Goal: Task Accomplishment & Management: Understand process/instructions

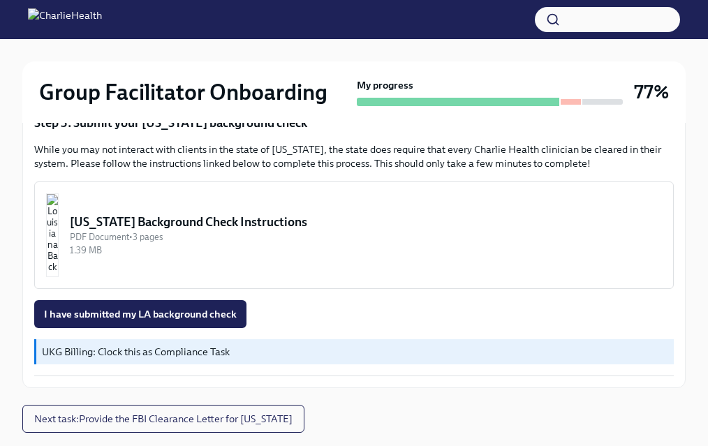
scroll to position [540, 0]
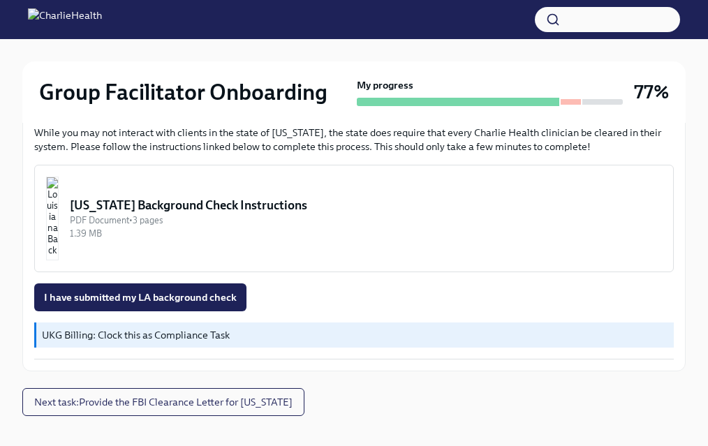
click at [185, 198] on div "[US_STATE] Background Check Instructions" at bounding box center [366, 205] width 592 height 17
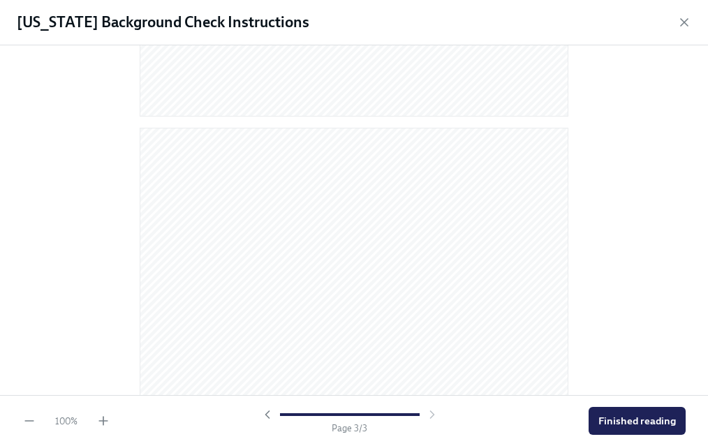
scroll to position [0, 0]
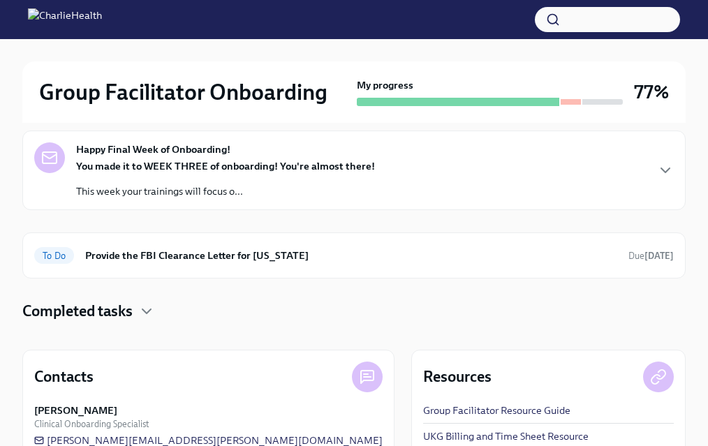
scroll to position [142, 0]
click at [272, 164] on strong "You made it to WEEK THREE of onboarding! You're almost there!" at bounding box center [225, 167] width 299 height 13
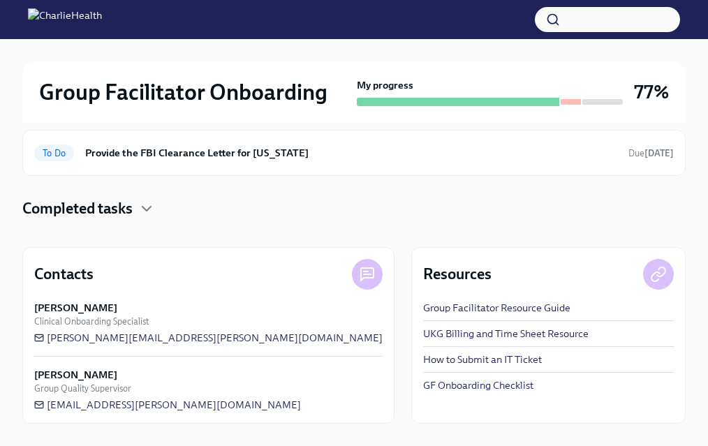
scroll to position [809, 0]
click at [286, 149] on h6 "Provide the FBI Clearance Letter for [US_STATE]" at bounding box center [351, 152] width 532 height 15
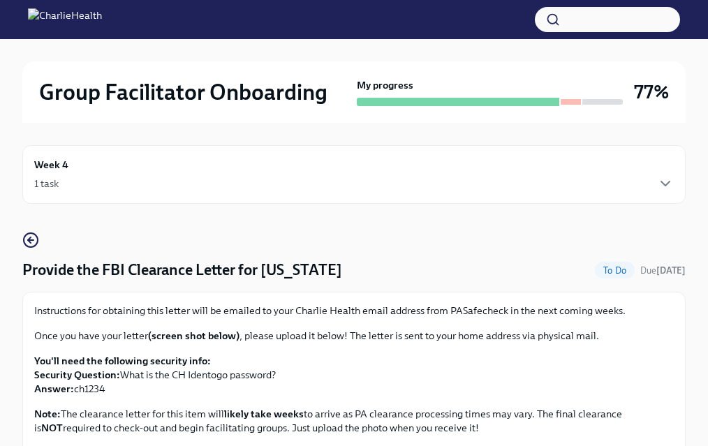
click at [101, 170] on div "Week 4 1 task" at bounding box center [354, 174] width 640 height 35
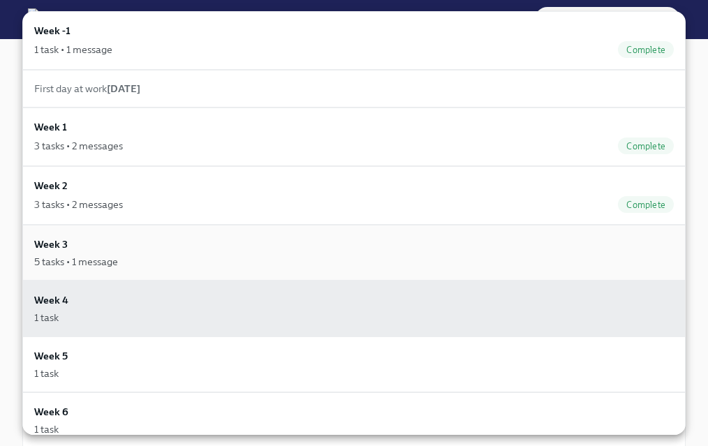
click at [165, 247] on div "Week 3 5 tasks • 1 message" at bounding box center [354, 253] width 640 height 32
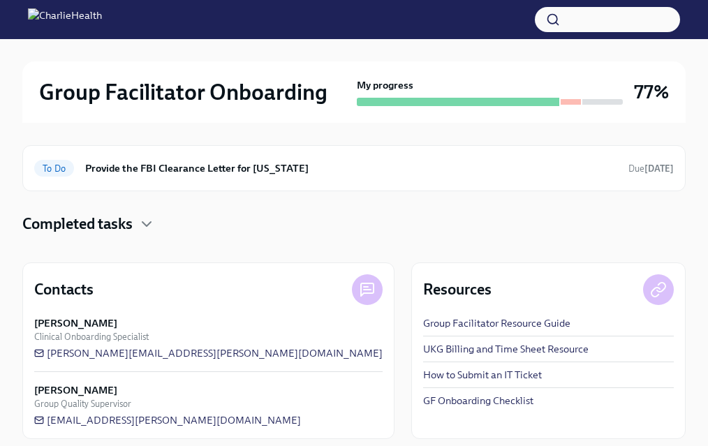
scroll to position [246, 0]
